Goal: Book appointment/travel/reservation

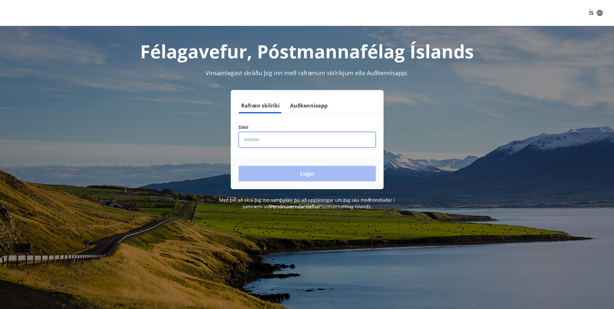
click at [269, 141] on input "phone" at bounding box center [307, 140] width 137 height 16
type input "********"
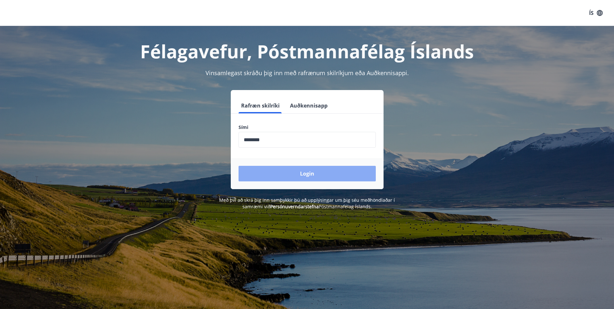
click at [298, 174] on button "Login" at bounding box center [307, 174] width 137 height 16
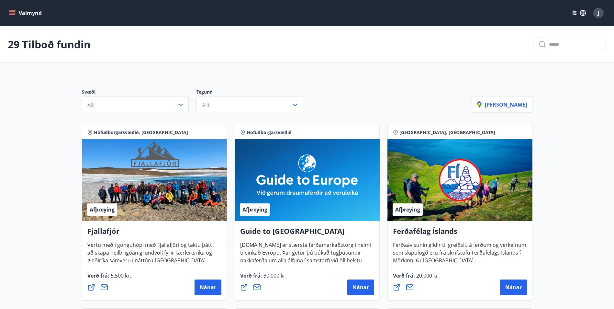
click at [9, 12] on button "Valmynd" at bounding box center [26, 13] width 37 height 12
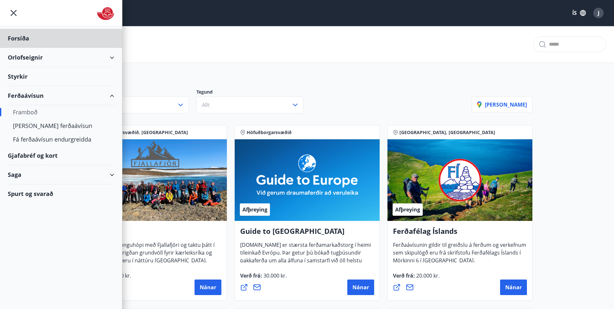
click at [19, 76] on div "Styrkir" at bounding box center [61, 76] width 107 height 19
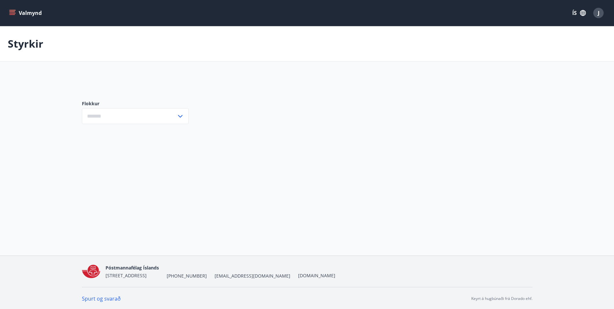
type input "***"
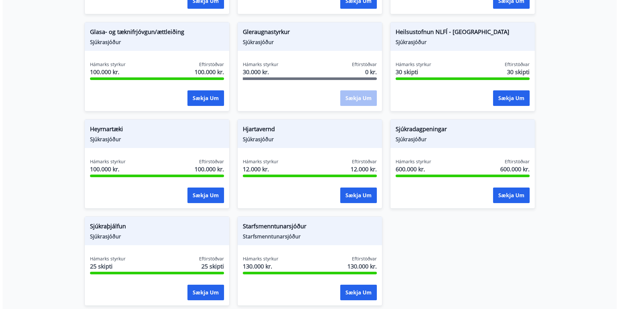
scroll to position [287, 0]
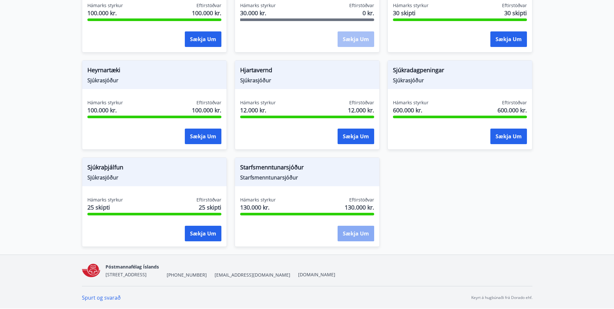
click at [361, 236] on button "Sækja um" at bounding box center [356, 234] width 37 height 16
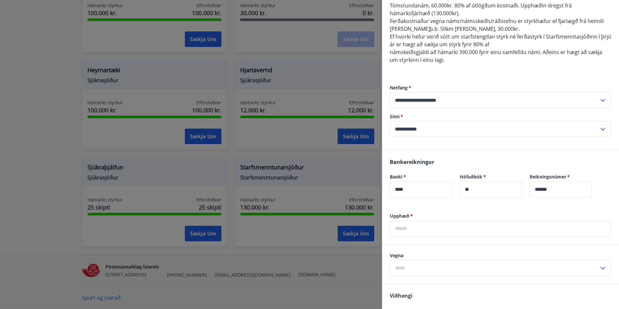
scroll to position [97, 0]
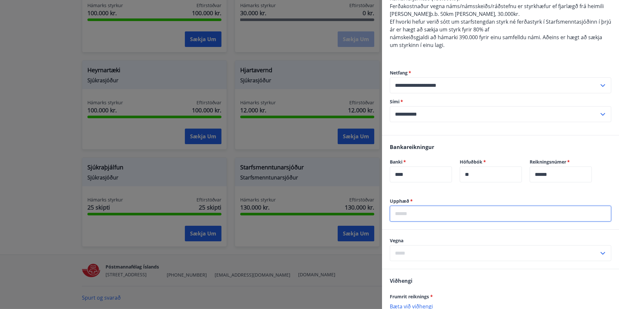
click at [423, 216] on input "text" at bounding box center [500, 214] width 221 height 16
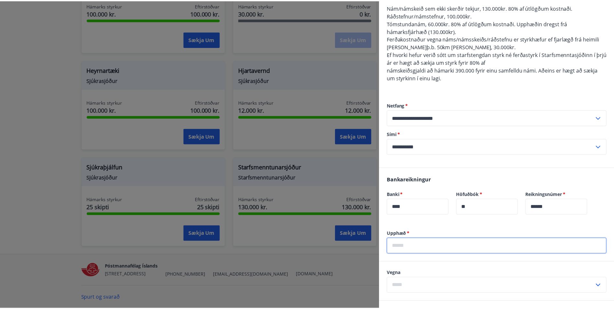
scroll to position [0, 0]
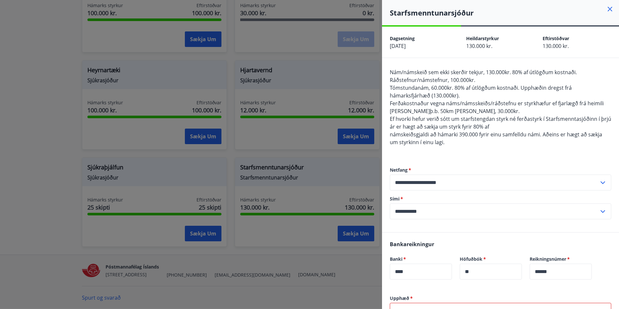
click at [608, 8] on icon at bounding box center [610, 9] width 5 height 5
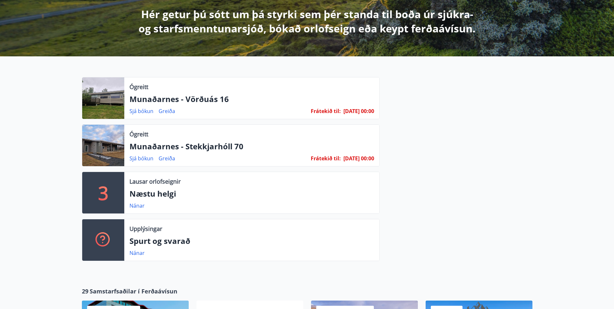
scroll to position [130, 0]
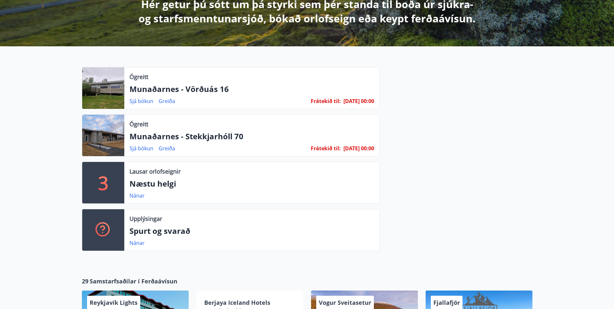
click at [135, 192] on div "Nánar" at bounding box center [140, 196] width 20 height 8
click at [137, 195] on link "Nánar" at bounding box center [137, 195] width 15 height 7
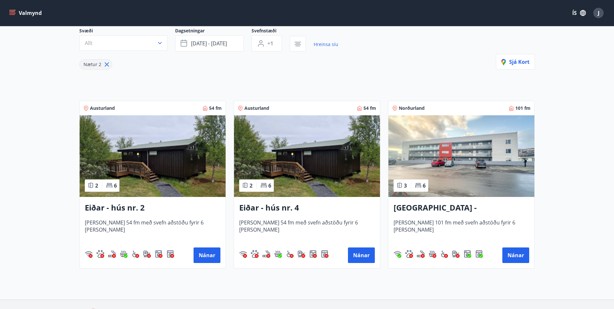
scroll to position [65, 0]
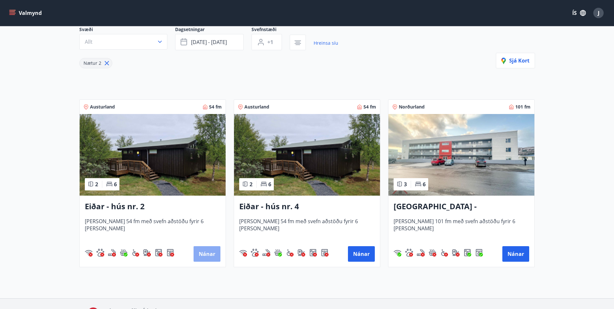
click at [206, 252] on button "Nánar" at bounding box center [207, 254] width 27 height 16
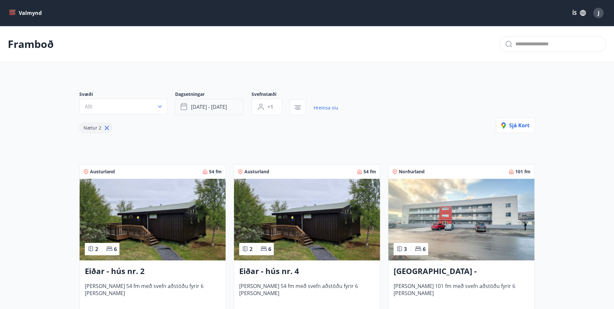
click at [218, 105] on span "sep 19 - sep 22" at bounding box center [209, 106] width 36 height 7
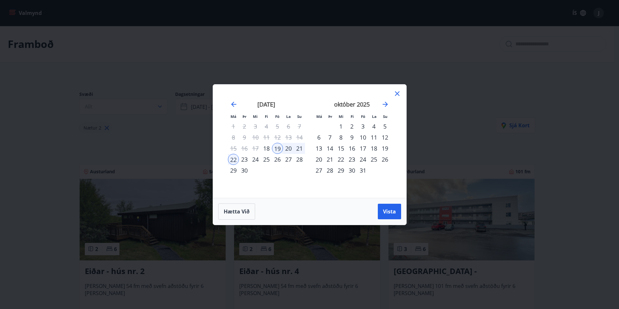
click at [266, 150] on div "18" at bounding box center [266, 148] width 11 height 11
click at [270, 165] on td "Calendar" at bounding box center [266, 170] width 11 height 11
click at [341, 126] on div "1" at bounding box center [340, 126] width 11 height 11
click at [363, 126] on div "3" at bounding box center [362, 126] width 11 height 11
click at [340, 125] on div "1" at bounding box center [340, 126] width 11 height 11
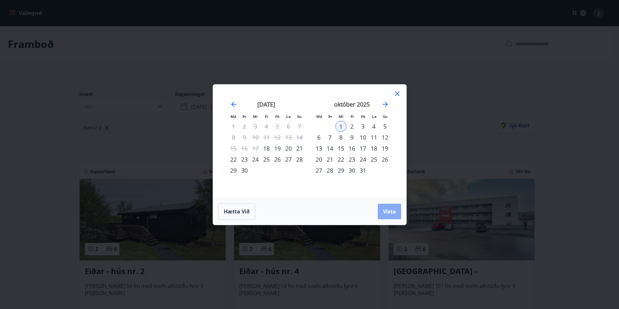
click at [384, 213] on span "Vista" at bounding box center [389, 211] width 13 height 7
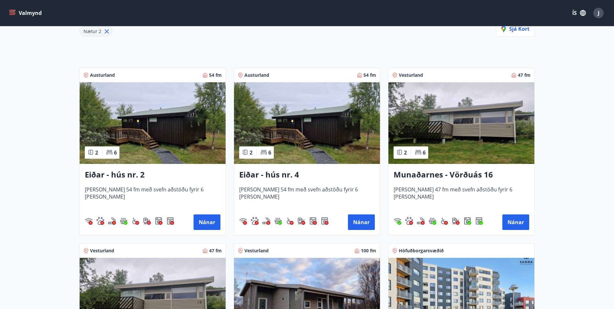
scroll to position [97, 0]
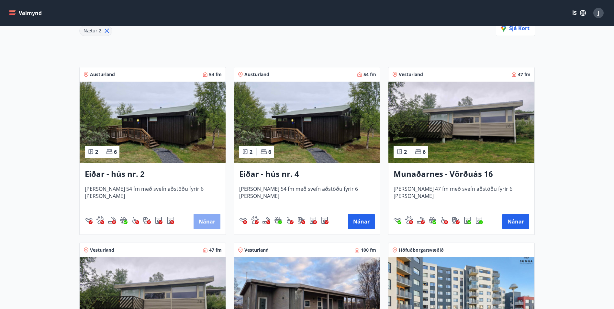
click at [207, 217] on button "Nánar" at bounding box center [207, 222] width 27 height 16
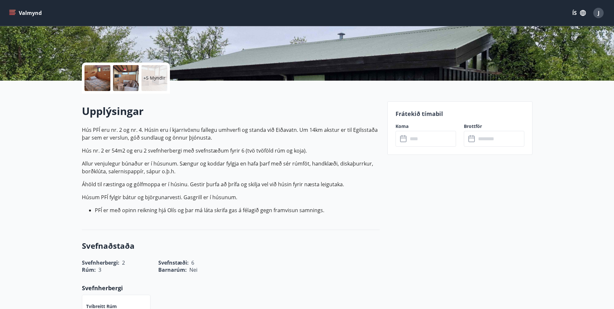
scroll to position [130, 0]
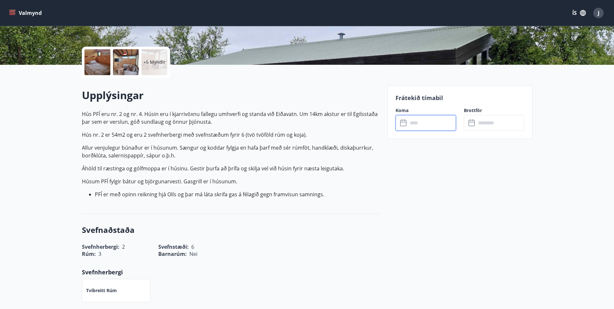
click at [415, 123] on input "text" at bounding box center [432, 123] width 48 height 16
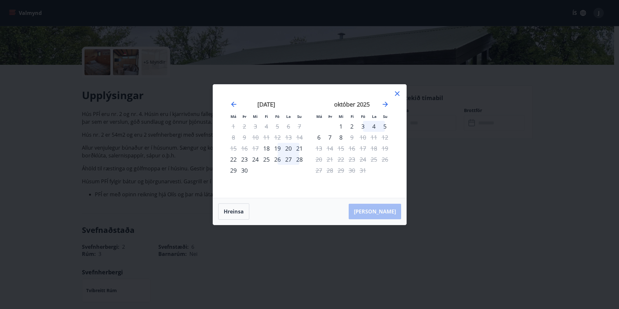
click at [276, 149] on div "19" at bounding box center [277, 148] width 11 height 11
click at [299, 148] on div "21" at bounding box center [299, 148] width 11 height 11
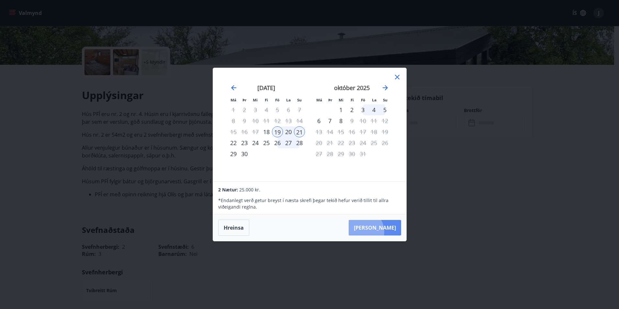
click at [381, 231] on button "Taka Frá" at bounding box center [375, 228] width 52 height 16
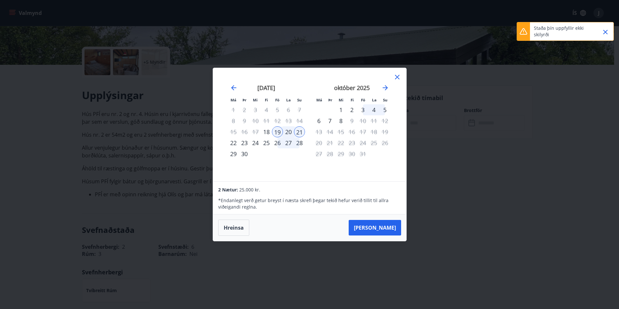
click at [396, 78] on icon at bounding box center [397, 77] width 5 height 5
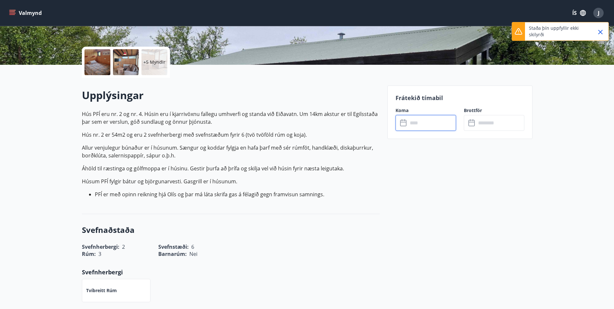
click at [599, 34] on icon "Close" at bounding box center [600, 32] width 5 height 5
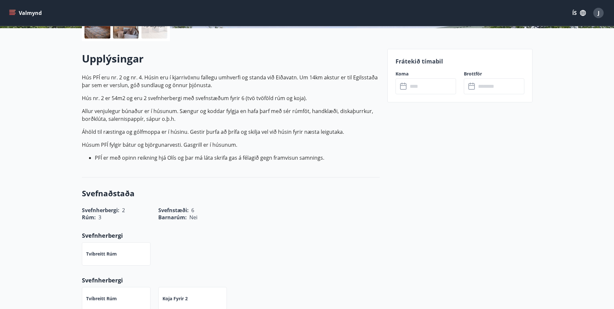
scroll to position [162, 0]
